Goal: Information Seeking & Learning: Check status

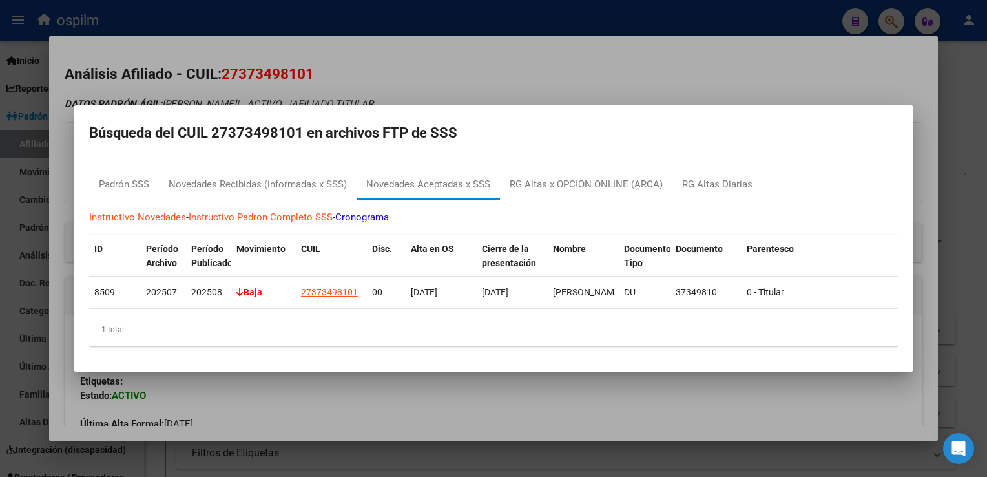
click at [361, 67] on div at bounding box center [493, 238] width 987 height 477
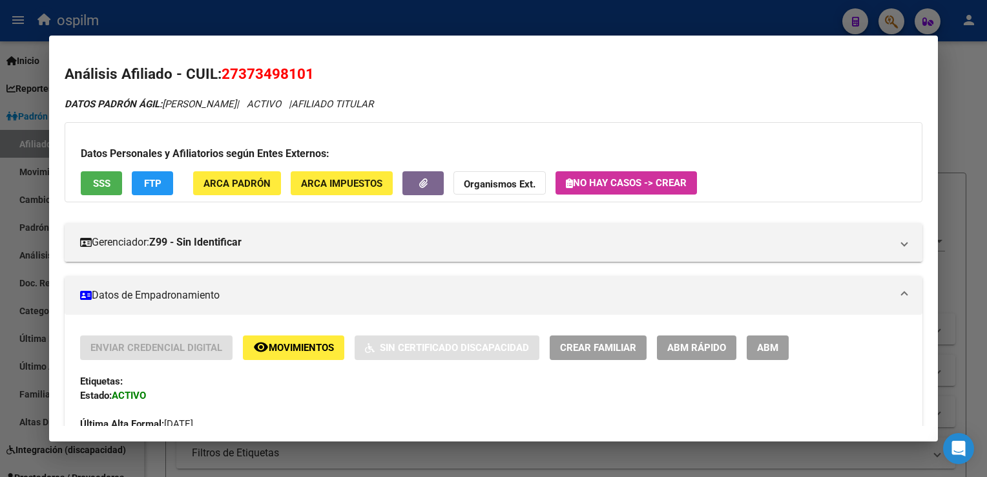
click at [459, 14] on div at bounding box center [493, 238] width 987 height 477
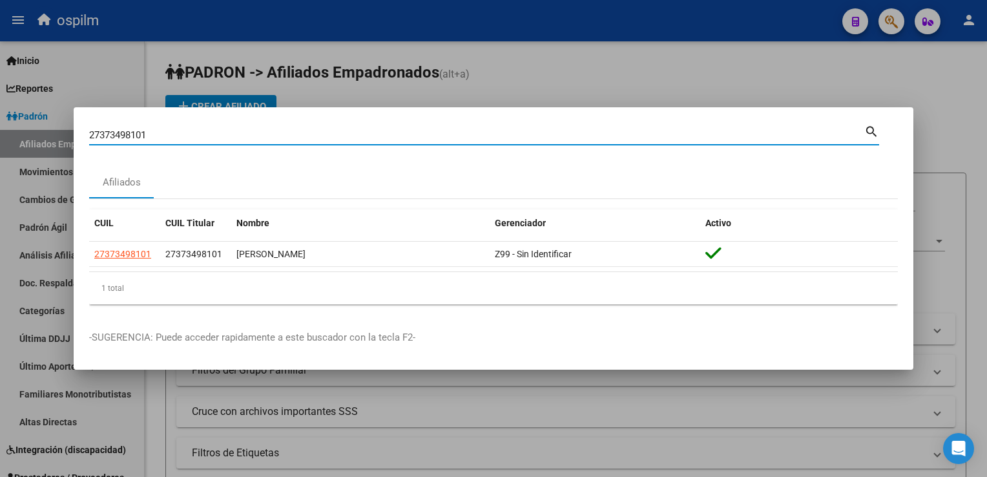
drag, startPoint x: -3, startPoint y: 138, endPoint x: 87, endPoint y: 131, distance: 89.4
click at [3, 138] on div "27373498101 Buscar (apellido, dni, cuil, nro traspaso, cuit, obra social) searc…" at bounding box center [493, 238] width 987 height 477
paste input "1708836"
type input "21708836"
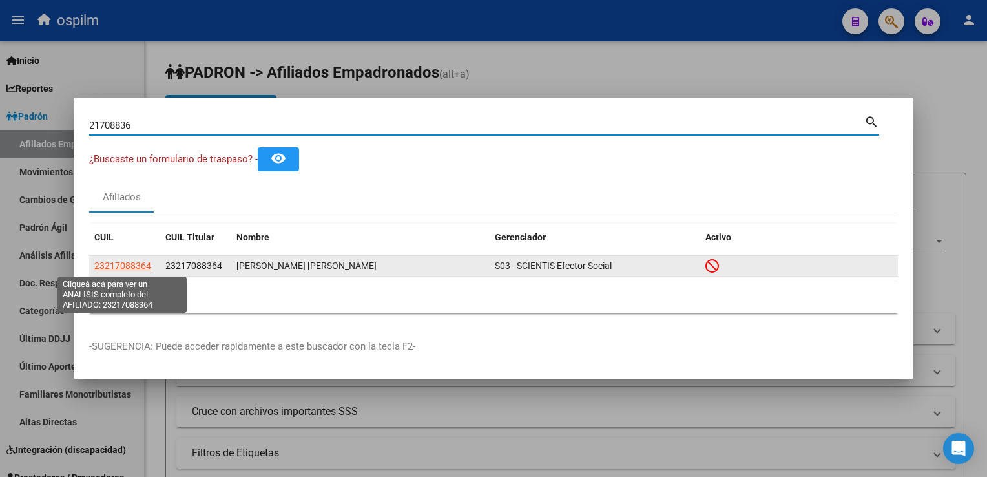
click at [111, 260] on span "23217088364" at bounding box center [122, 265] width 57 height 10
type textarea "23217088364"
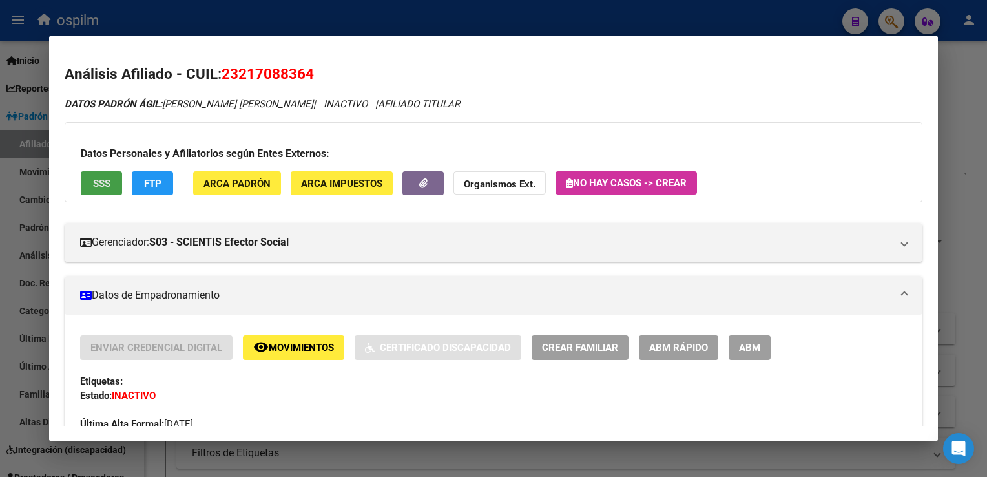
click at [97, 183] on span "SSS" at bounding box center [101, 184] width 17 height 12
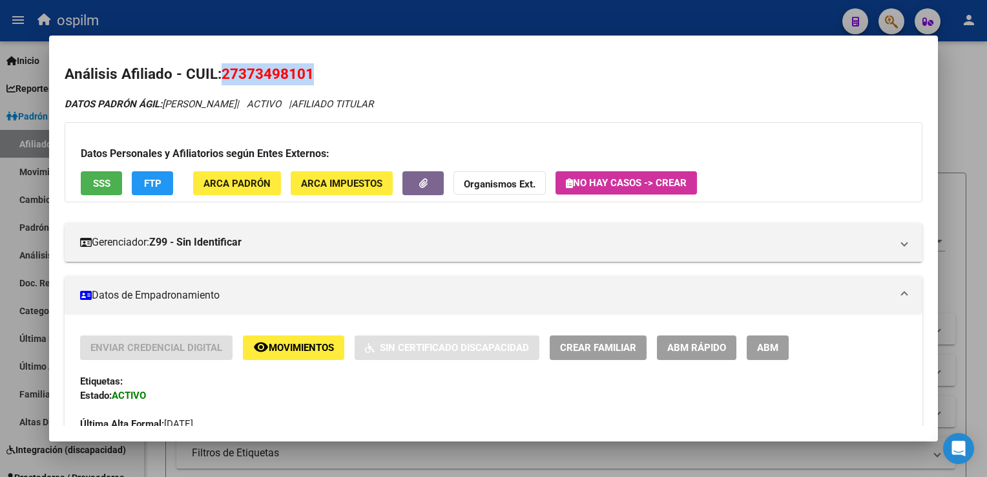
scroll to position [641, 0]
